Goal: Use online tool/utility: Utilize a website feature to perform a specific function

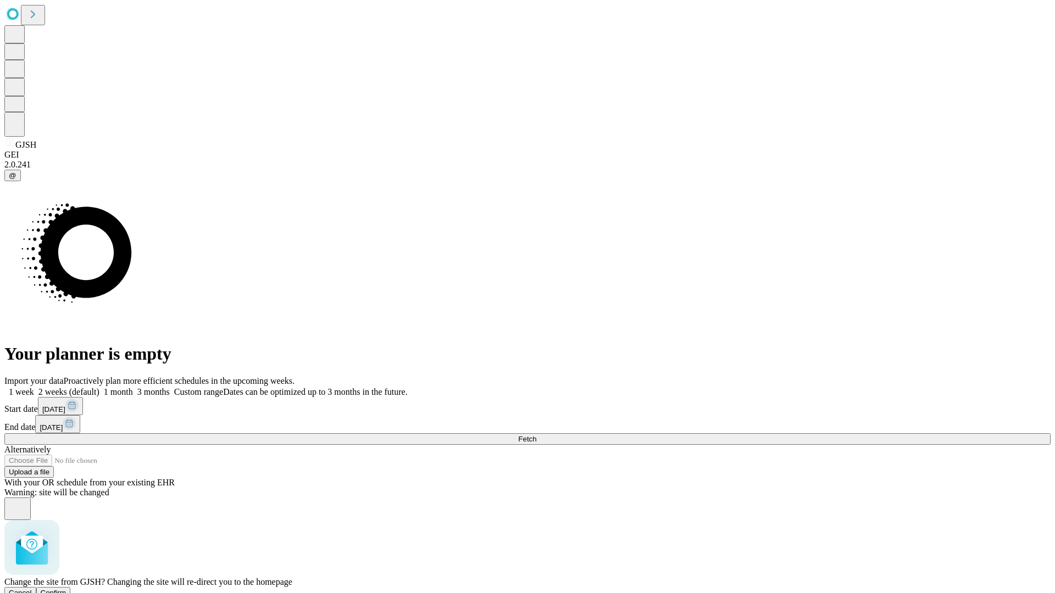
click at [66, 589] on span "Confirm" at bounding box center [54, 593] width 26 height 8
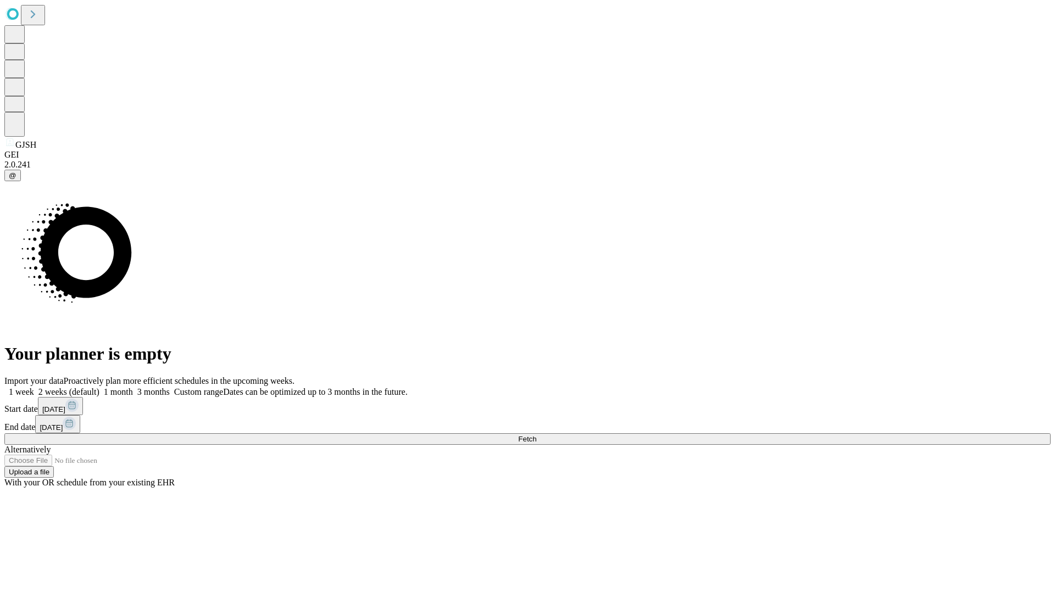
click at [34, 387] on label "1 week" at bounding box center [19, 391] width 30 height 9
click at [536, 435] on span "Fetch" at bounding box center [527, 439] width 18 height 8
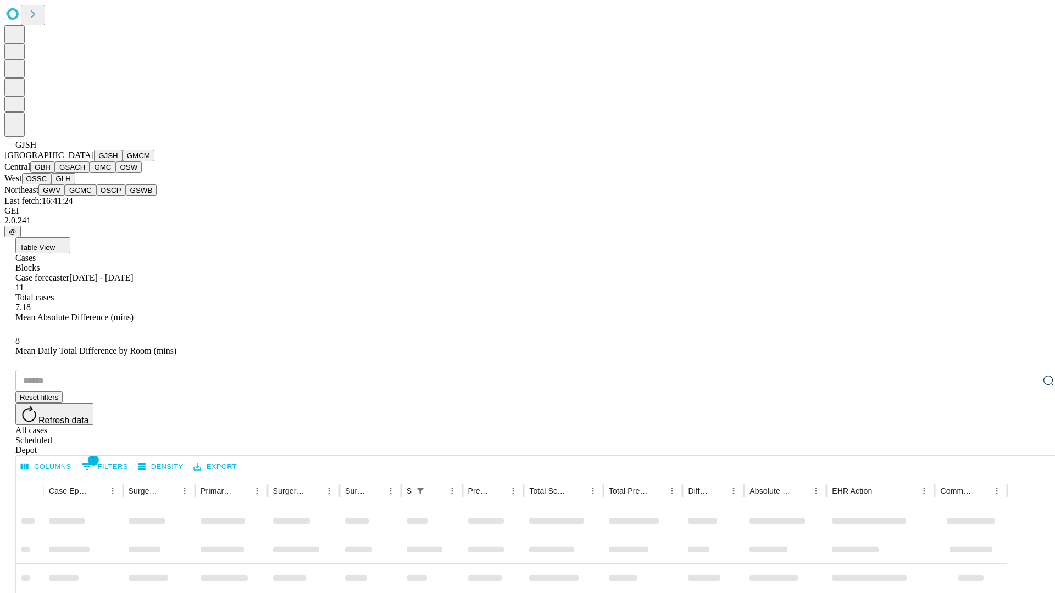
click at [123, 162] on button "GMCM" at bounding box center [139, 156] width 32 height 12
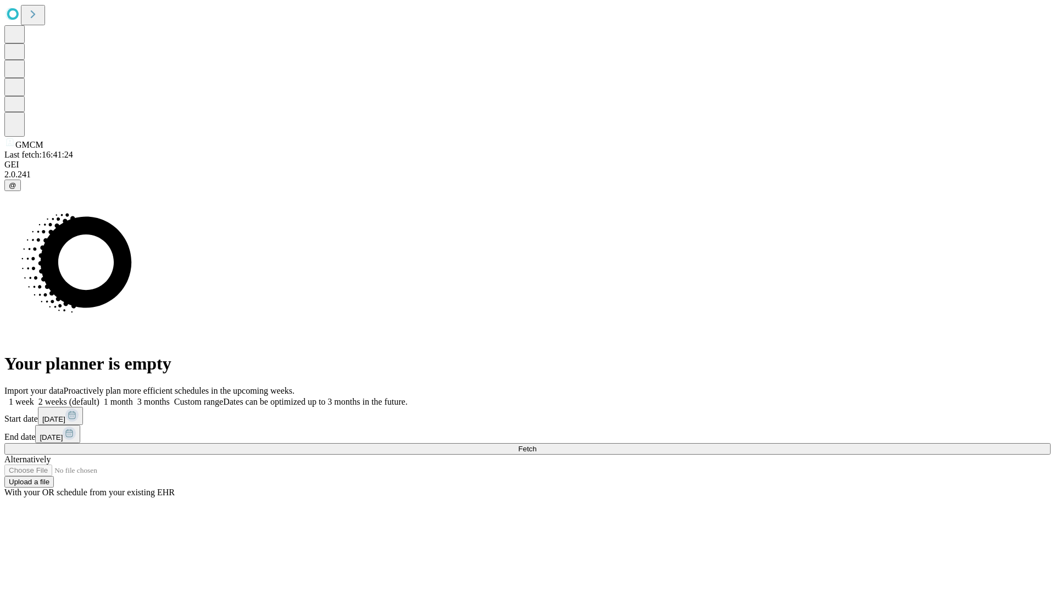
click at [536, 445] on span "Fetch" at bounding box center [527, 449] width 18 height 8
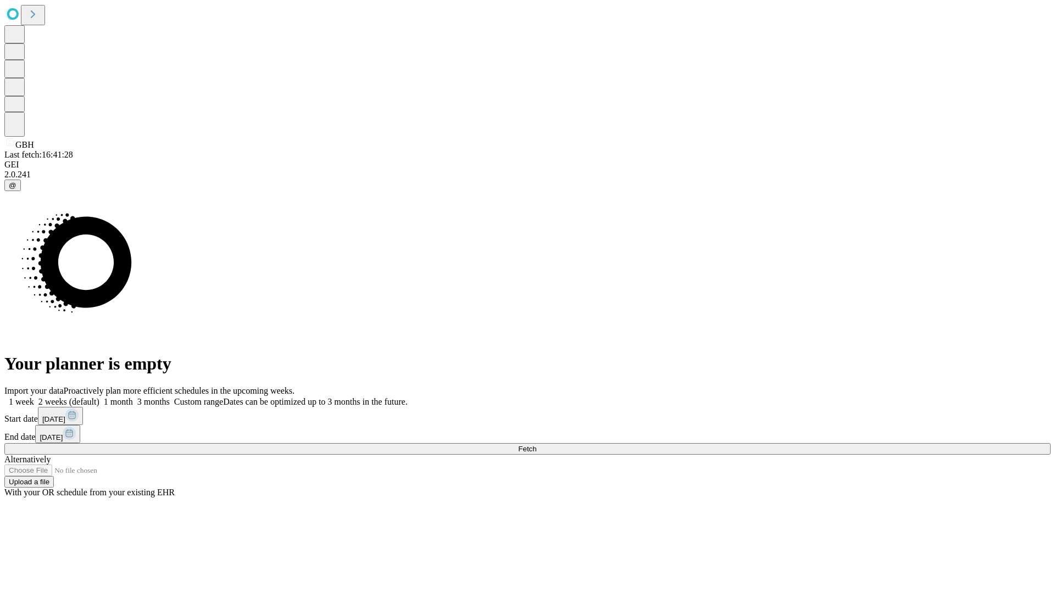
click at [34, 397] on label "1 week" at bounding box center [19, 401] width 30 height 9
click at [536, 445] on span "Fetch" at bounding box center [527, 449] width 18 height 8
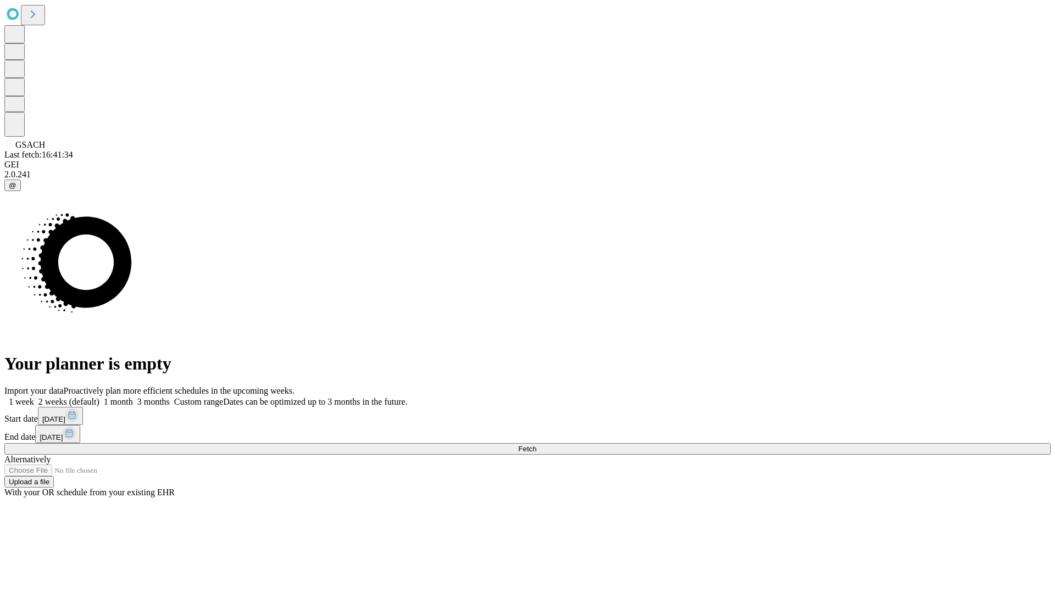
click at [34, 397] on label "1 week" at bounding box center [19, 401] width 30 height 9
click at [536, 445] on span "Fetch" at bounding box center [527, 449] width 18 height 8
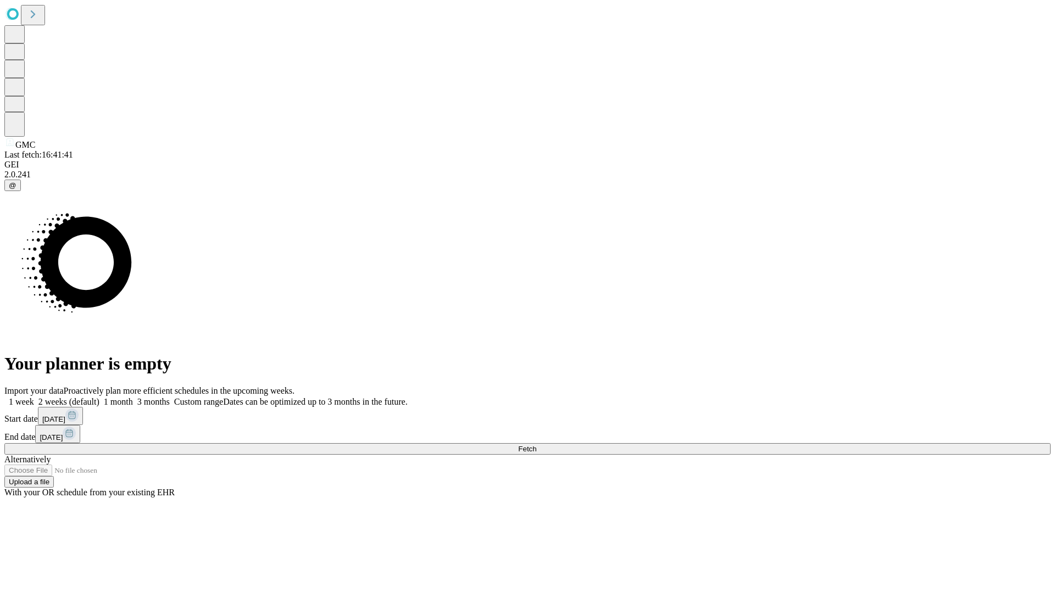
click at [34, 397] on label "1 week" at bounding box center [19, 401] width 30 height 9
click at [536, 445] on span "Fetch" at bounding box center [527, 449] width 18 height 8
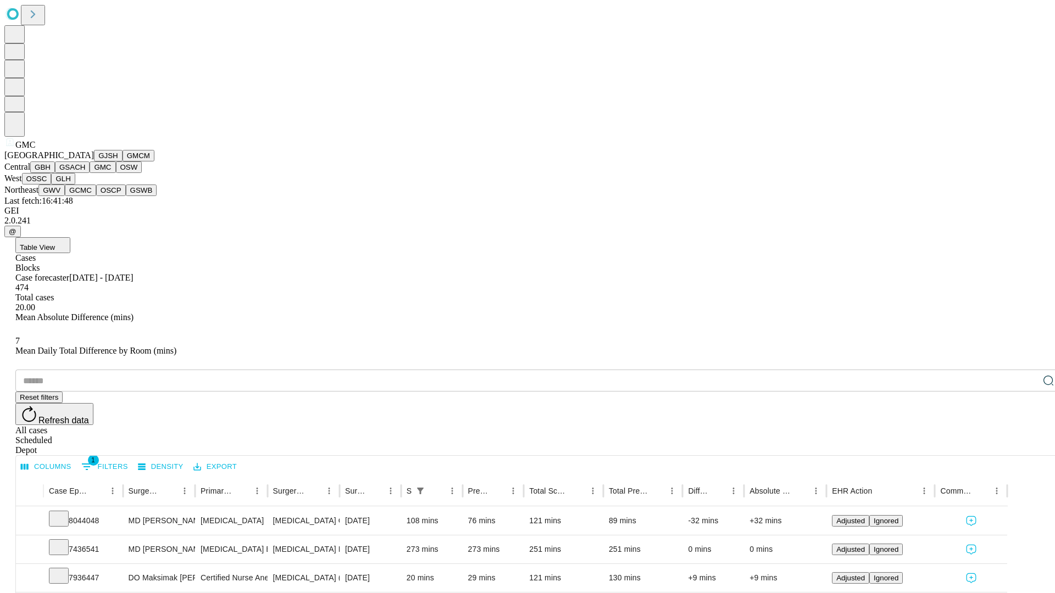
click at [116, 173] on button "OSW" at bounding box center [129, 168] width 26 height 12
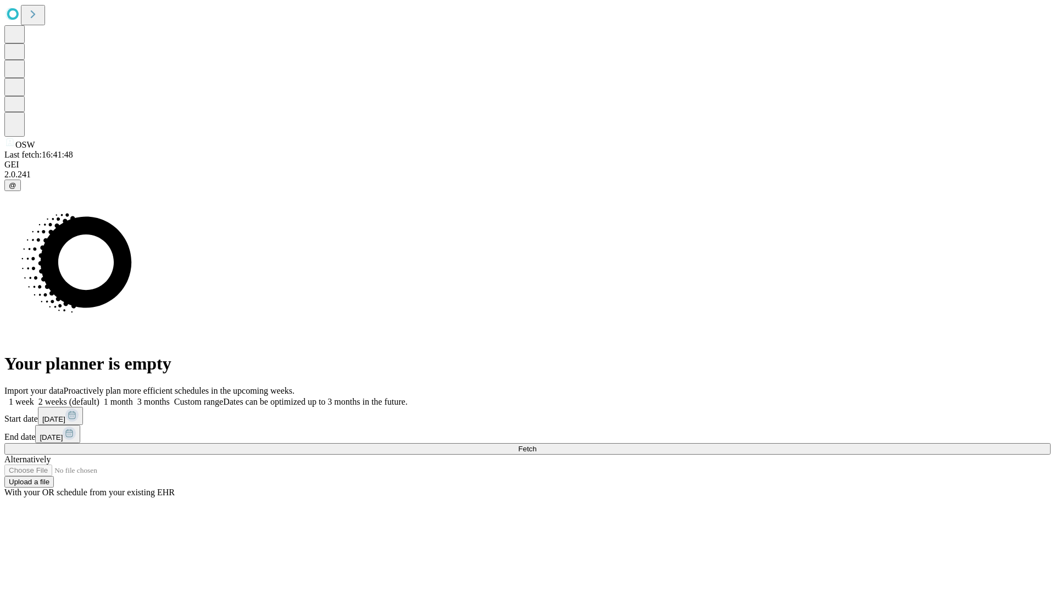
click at [536, 445] on span "Fetch" at bounding box center [527, 449] width 18 height 8
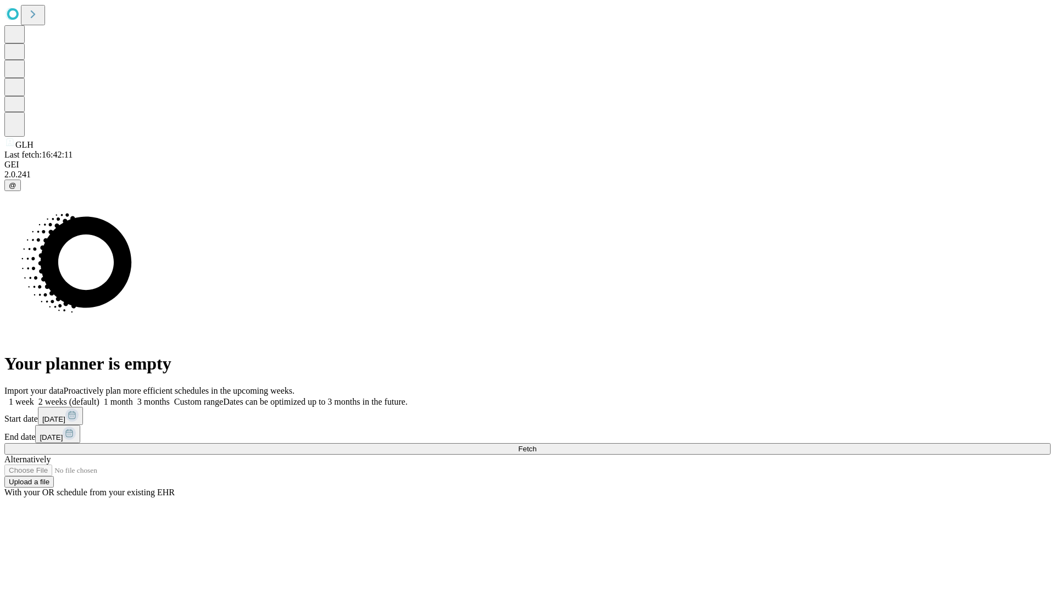
click at [34, 397] on label "1 week" at bounding box center [19, 401] width 30 height 9
click at [536, 445] on span "Fetch" at bounding box center [527, 449] width 18 height 8
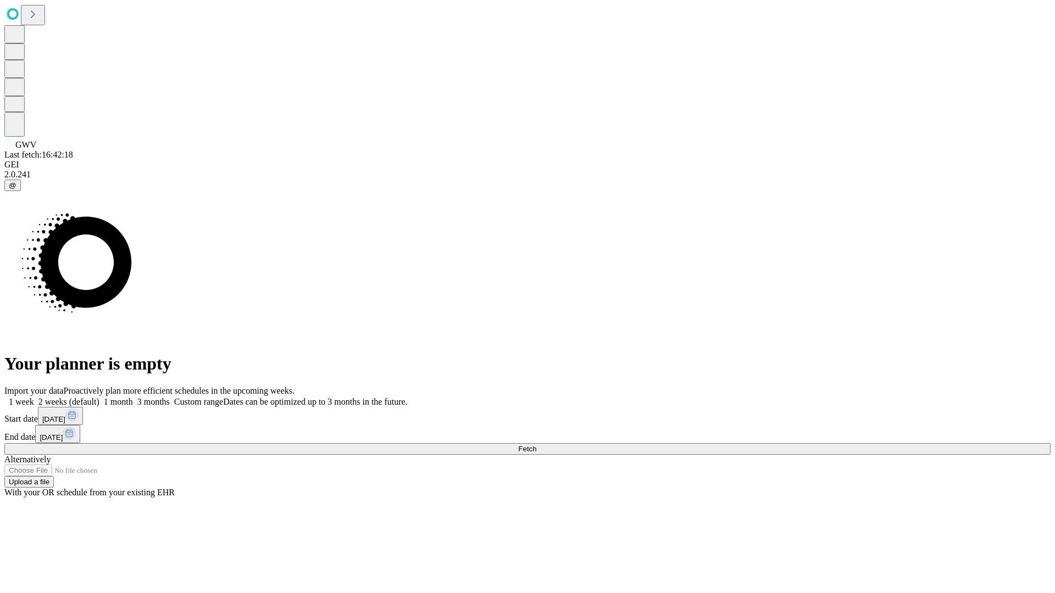
click at [34, 397] on label "1 week" at bounding box center [19, 401] width 30 height 9
click at [536, 445] on span "Fetch" at bounding box center [527, 449] width 18 height 8
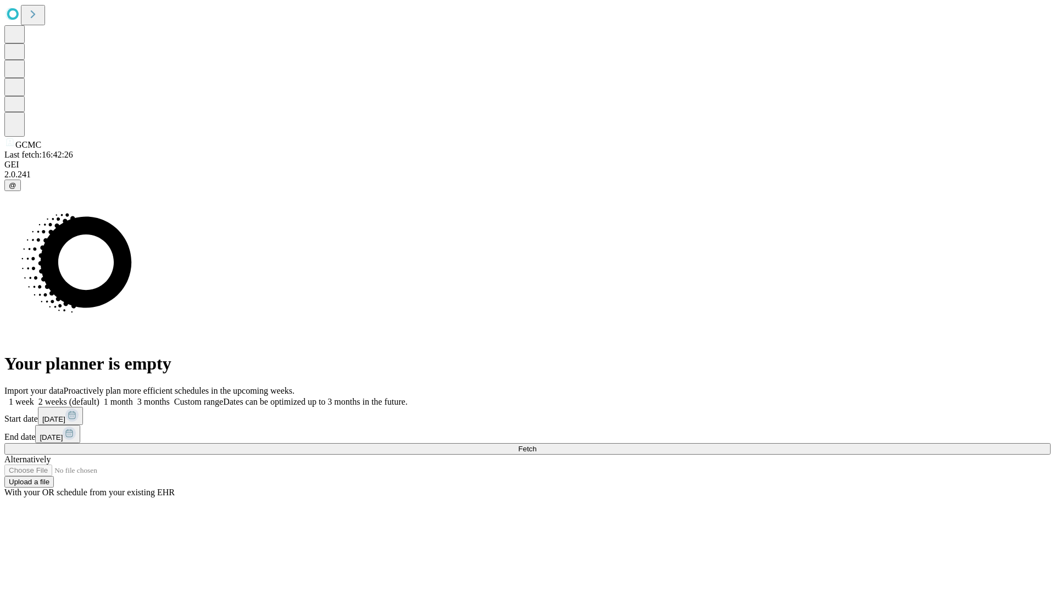
click at [34, 397] on label "1 week" at bounding box center [19, 401] width 30 height 9
click at [536, 445] on span "Fetch" at bounding box center [527, 449] width 18 height 8
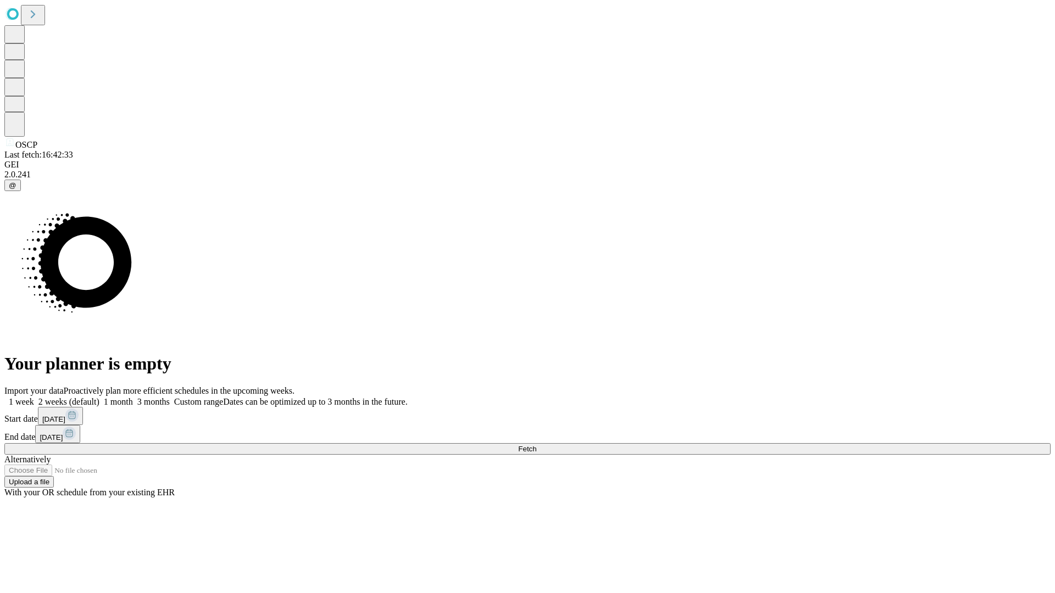
click at [34, 397] on label "1 week" at bounding box center [19, 401] width 30 height 9
click at [536, 445] on span "Fetch" at bounding box center [527, 449] width 18 height 8
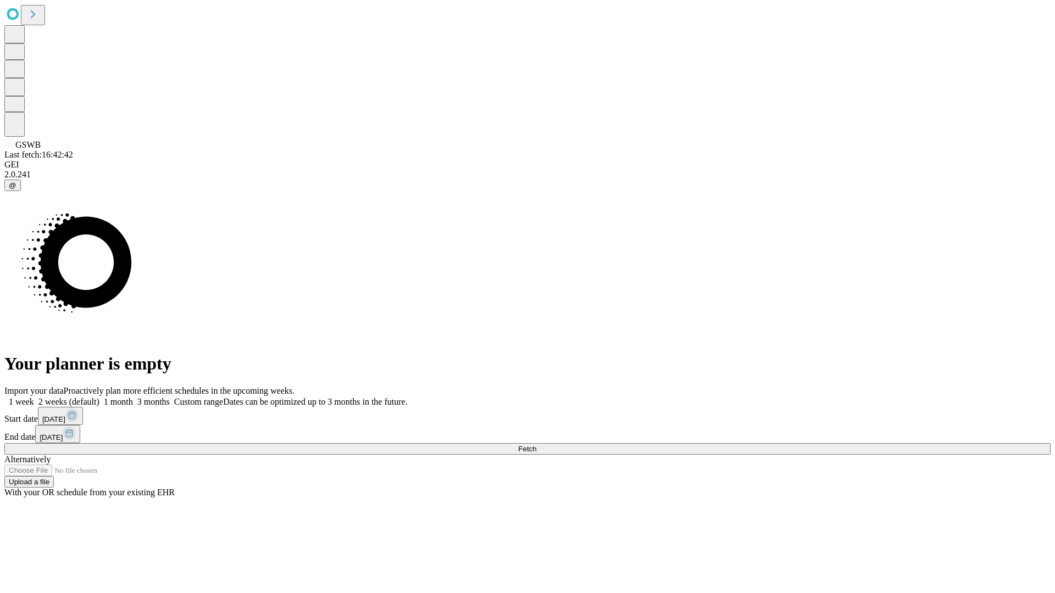
click at [34, 397] on label "1 week" at bounding box center [19, 401] width 30 height 9
click at [536, 445] on span "Fetch" at bounding box center [527, 449] width 18 height 8
